Goal: Transaction & Acquisition: Purchase product/service

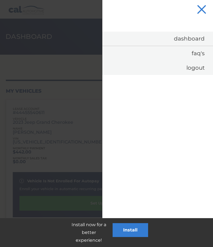
click button "×"
click at [202, 10] on span "button" at bounding box center [201, 9] width 9 height 9
click at [193, 35] on link "Dashboard" at bounding box center [157, 39] width 111 height 14
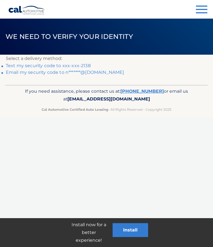
click at [64, 64] on link "Text my security code to xxx-xxx-2138" at bounding box center [48, 65] width 85 height 5
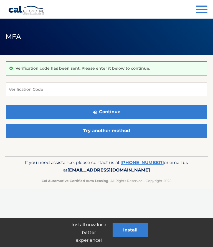
click at [56, 90] on input "Verification Code" at bounding box center [106, 89] width 201 height 14
click at [36, 90] on input "Verification Code" at bounding box center [106, 89] width 201 height 14
type input "280008"
click at [112, 112] on button "Continue" at bounding box center [106, 112] width 201 height 14
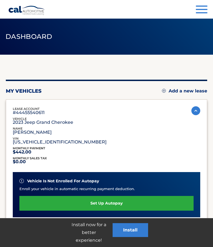
click at [199, 6] on span "button" at bounding box center [202, 6] width 12 height 1
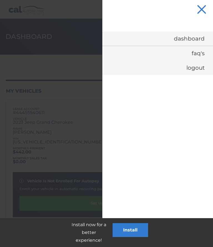
click at [190, 34] on link "Dashboard" at bounding box center [157, 39] width 111 height 14
click at [191, 36] on link "Dashboard" at bounding box center [157, 39] width 111 height 14
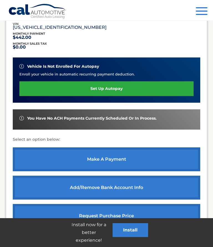
click at [107, 157] on link "make a payment" at bounding box center [106, 159] width 187 height 24
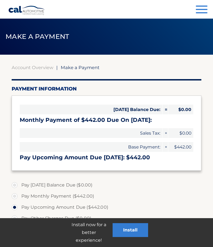
select select "NzI4OTU3YmYtZWE4ZS00YjMwLWE0NjQtZjkzYTRiYTk0NTNi"
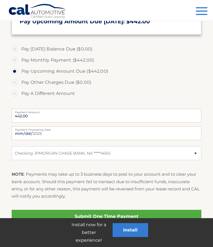
scroll to position [136, 0]
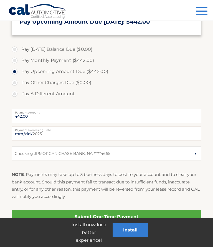
click at [105, 216] on link "Submit One Time Payment" at bounding box center [107, 216] width 190 height 13
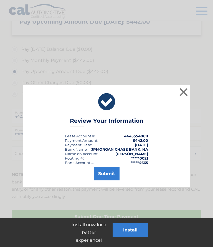
click at [108, 172] on button "Submit" at bounding box center [107, 173] width 26 height 13
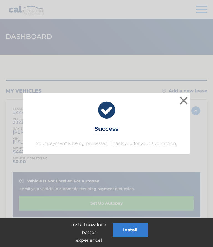
click at [176, 100] on icon at bounding box center [106, 110] width 153 height 20
click at [179, 105] on button "×" at bounding box center [183, 100] width 11 height 11
